Goal: Transaction & Acquisition: Download file/media

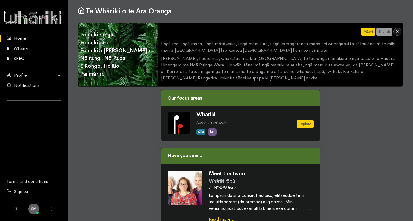
click at [21, 61] on link "SPEC" at bounding box center [34, 58] width 68 height 10
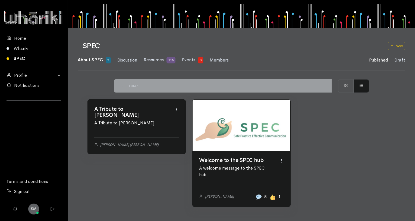
click at [223, 151] on link at bounding box center [242, 124] width 98 height 51
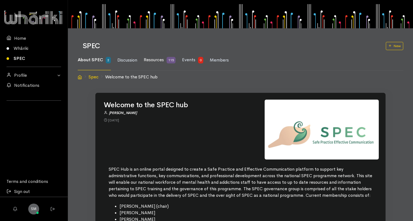
click at [159, 59] on span "Resources" at bounding box center [154, 60] width 20 height 6
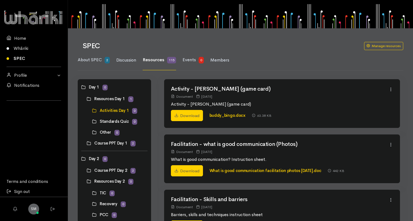
click at [87, 99] on link at bounding box center [87, 99] width 0 height 0
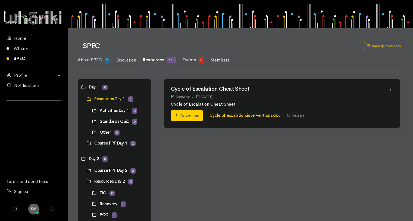
click at [92, 110] on link at bounding box center [92, 110] width 0 height 0
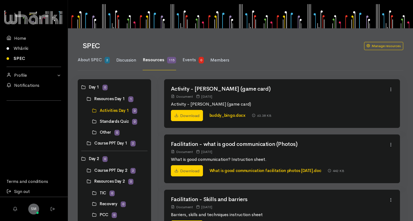
click at [87, 143] on link at bounding box center [87, 143] width 0 height 0
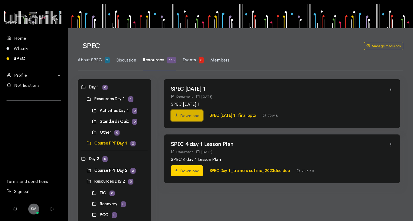
click at [184, 114] on link "Download" at bounding box center [187, 115] width 32 height 11
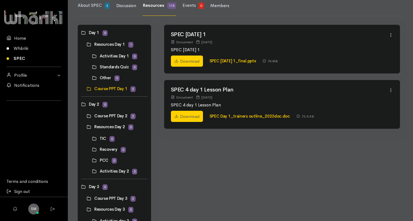
click at [87, 116] on link at bounding box center [87, 116] width 0 height 0
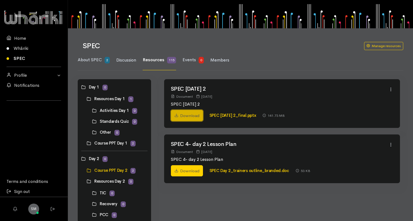
click at [189, 116] on link "Download" at bounding box center [187, 115] width 32 height 11
click at [191, 113] on link "Download" at bounding box center [187, 115] width 32 height 11
click at [176, 119] on link "Download" at bounding box center [187, 115] width 32 height 11
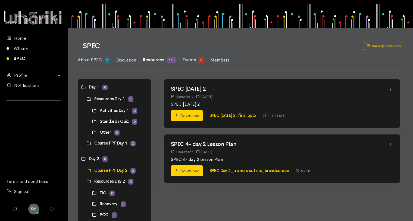
scroll to position [136, 0]
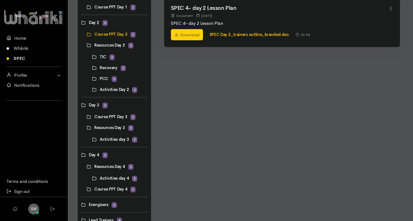
click at [87, 117] on link at bounding box center [87, 117] width 0 height 0
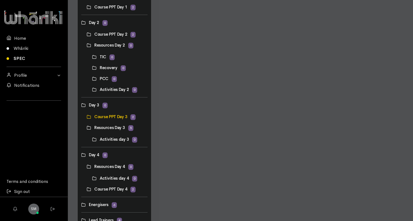
scroll to position [0, 0]
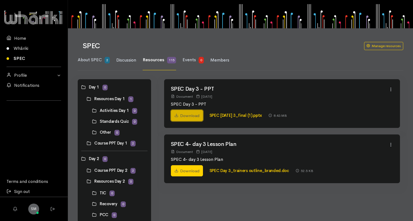
click at [186, 119] on link "Download" at bounding box center [187, 115] width 32 height 11
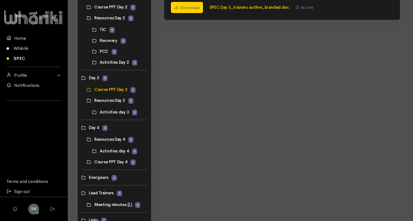
click at [87, 139] on link at bounding box center [87, 139] width 0 height 0
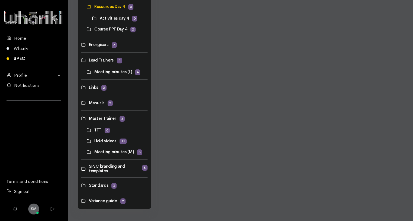
scroll to position [269, 0]
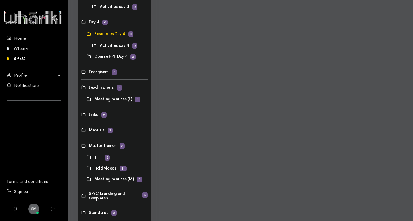
click at [87, 56] on link at bounding box center [87, 56] width 0 height 0
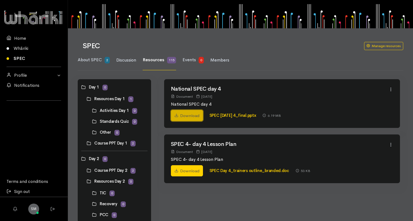
click at [192, 116] on link "Download" at bounding box center [187, 115] width 32 height 11
